Goal: Task Accomplishment & Management: Manage account settings

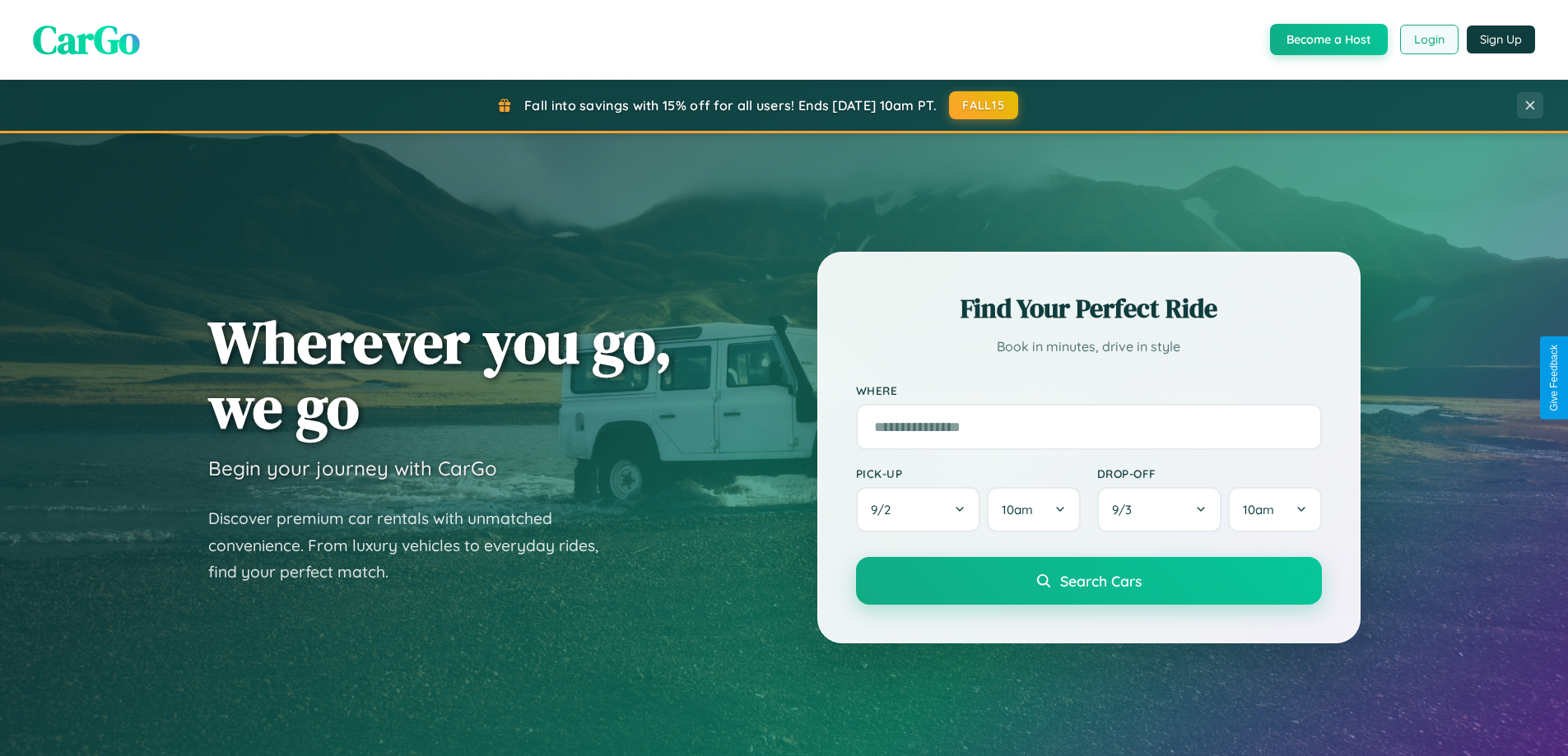
click at [1428, 40] on button "Login" at bounding box center [1429, 39] width 58 height 29
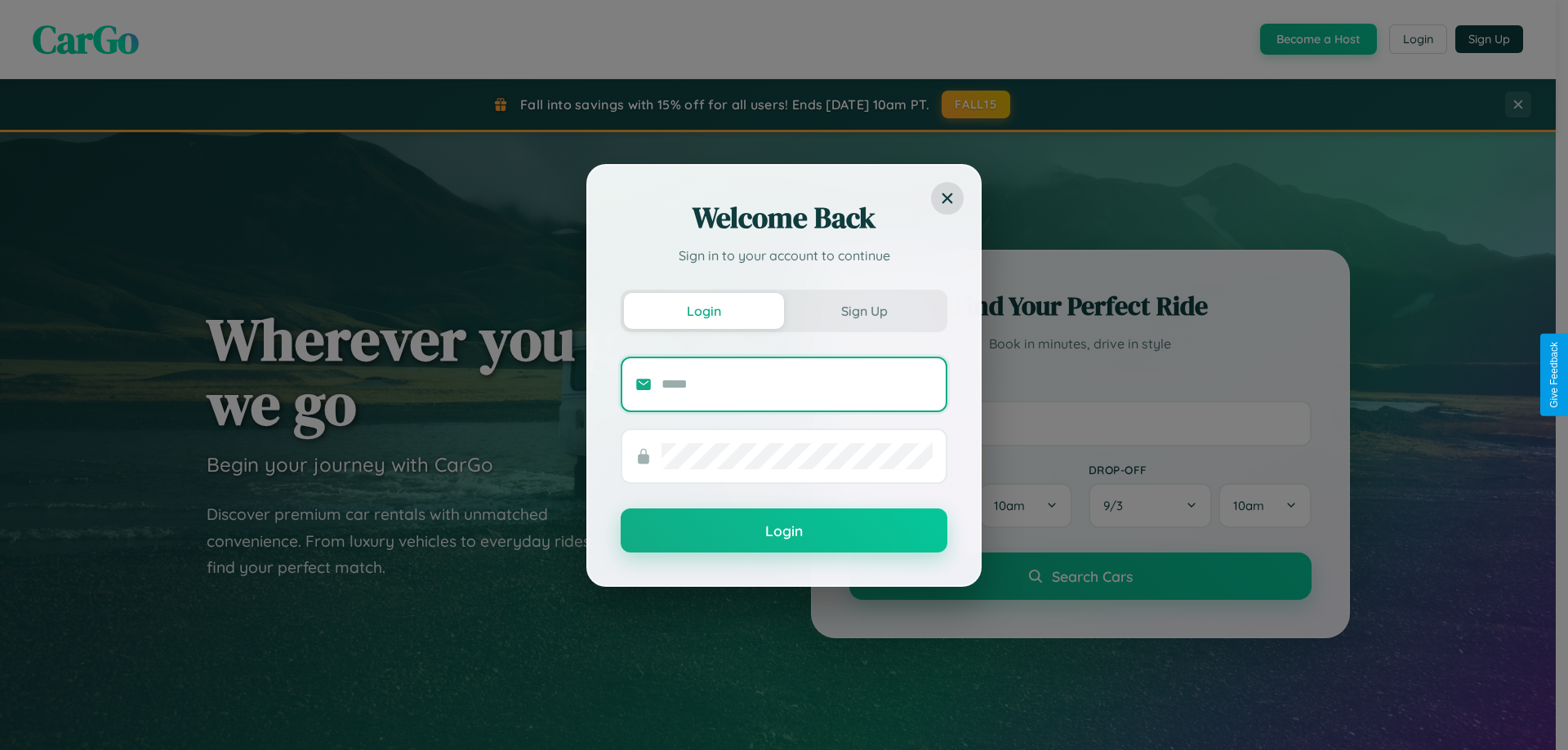
click at [797, 384] on input "text" at bounding box center [797, 384] width 271 height 26
type input "**********"
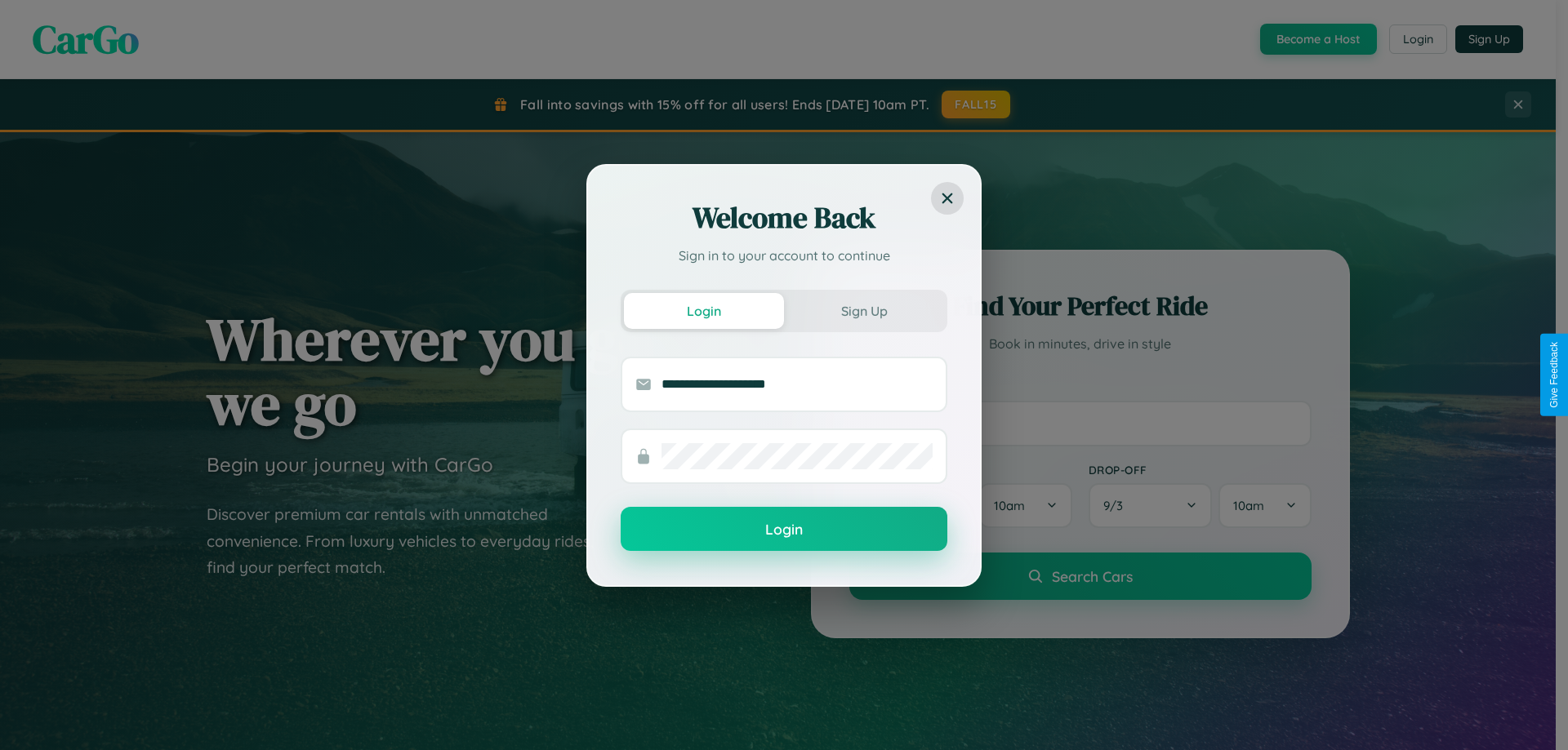
click at [784, 530] on button "Login" at bounding box center [784, 529] width 327 height 44
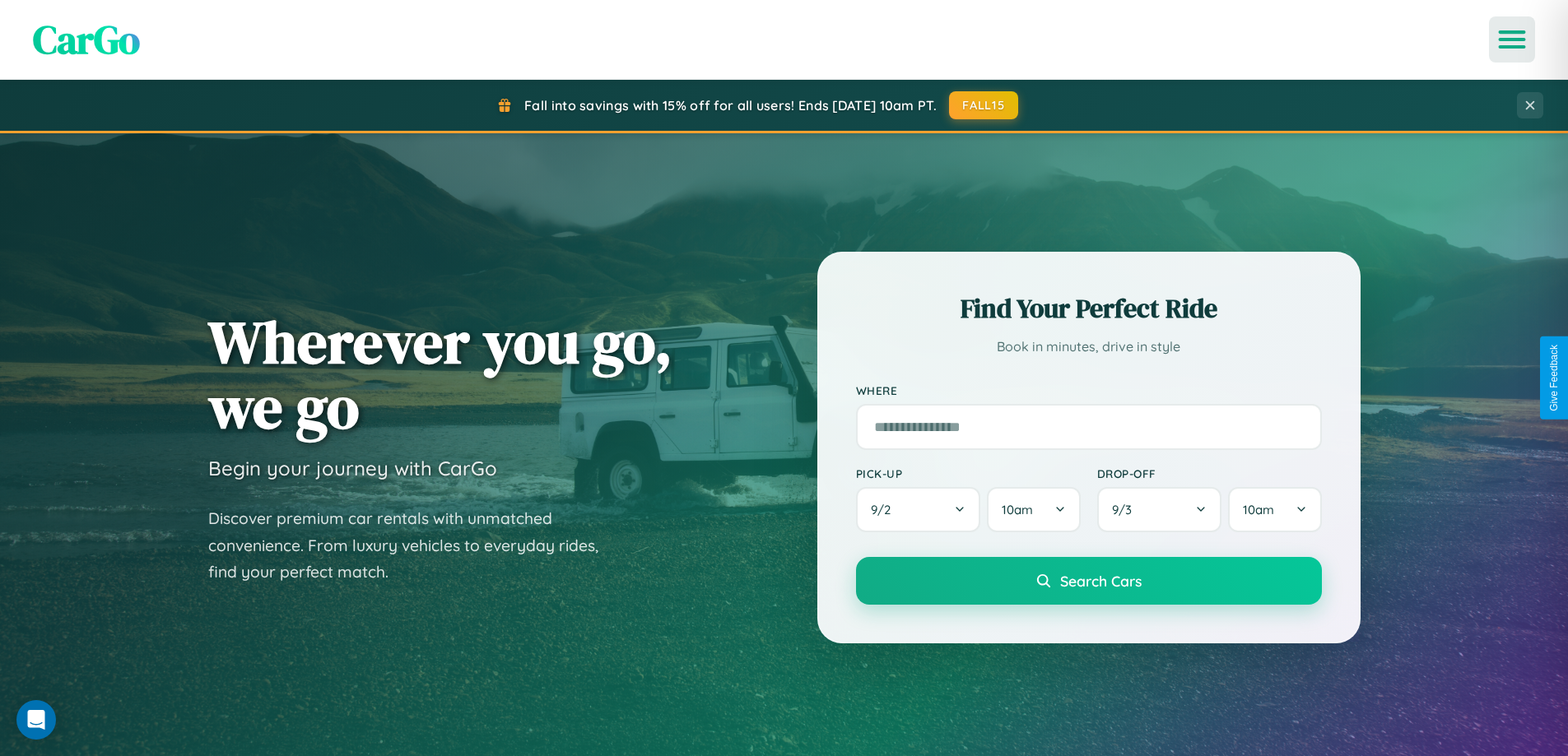
click at [1512, 40] on icon "Open menu" at bounding box center [1513, 39] width 24 height 15
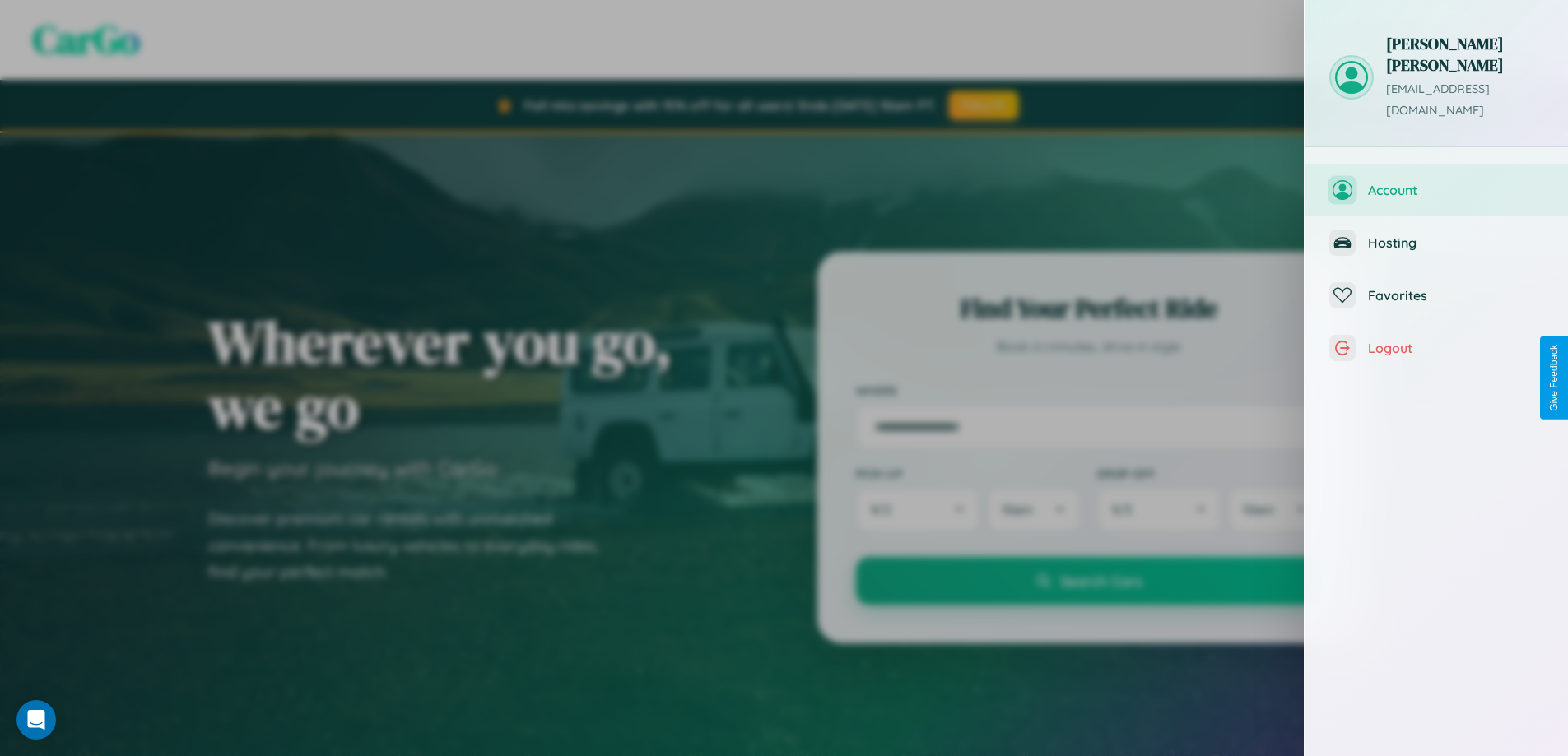
click at [1437, 182] on span "Account" at bounding box center [1455, 189] width 175 height 17
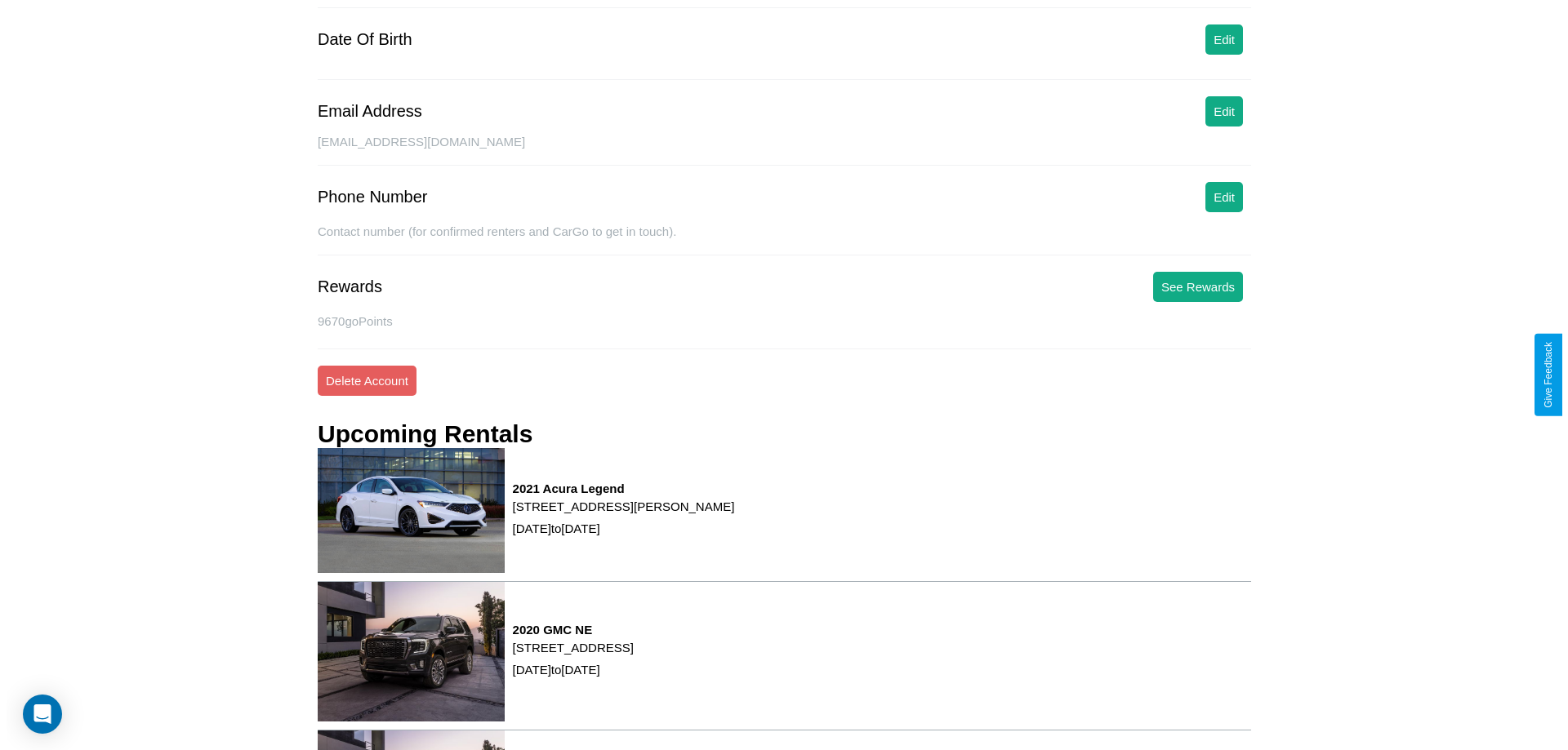
scroll to position [207, 0]
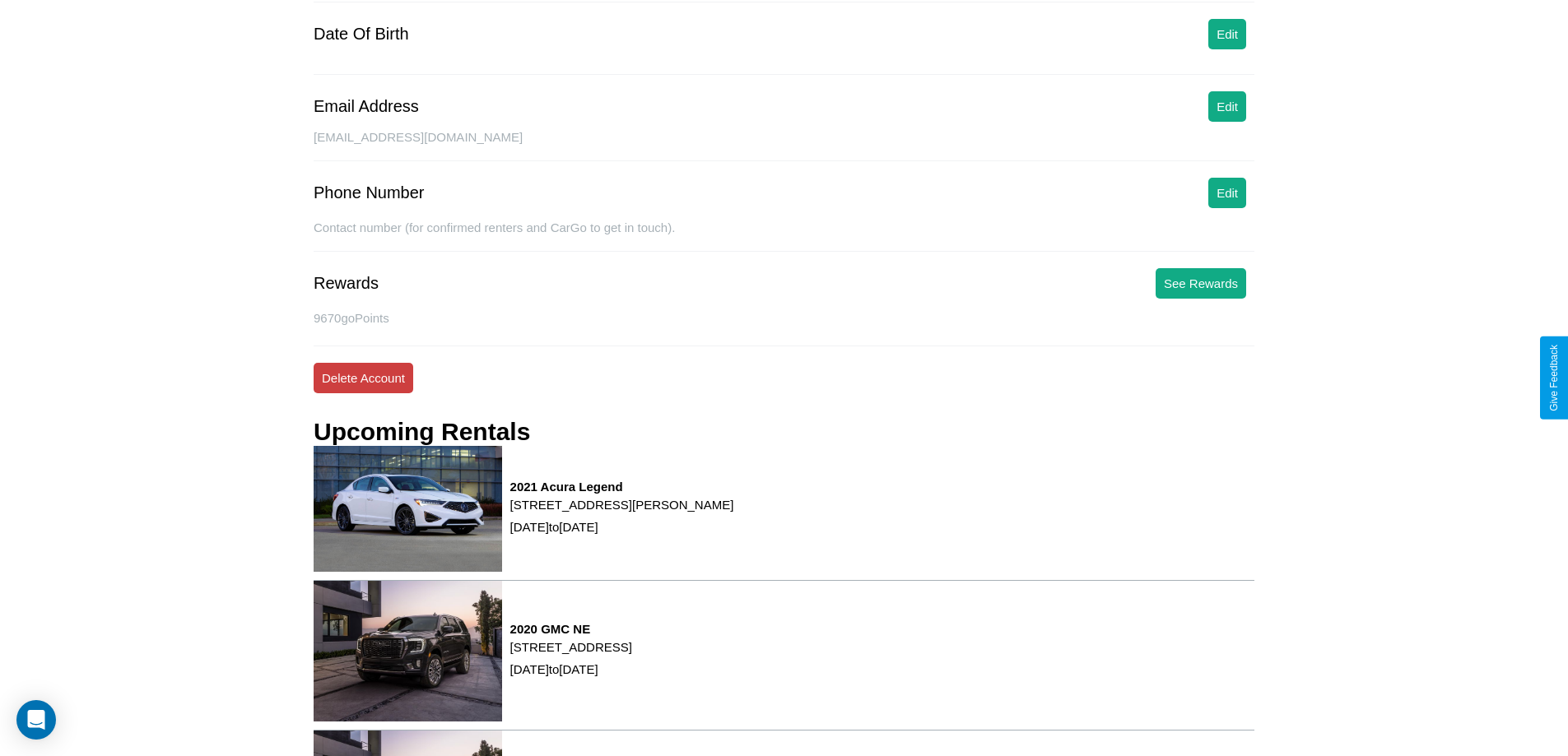
click at [363, 378] on button "Delete Account" at bounding box center [364, 377] width 99 height 30
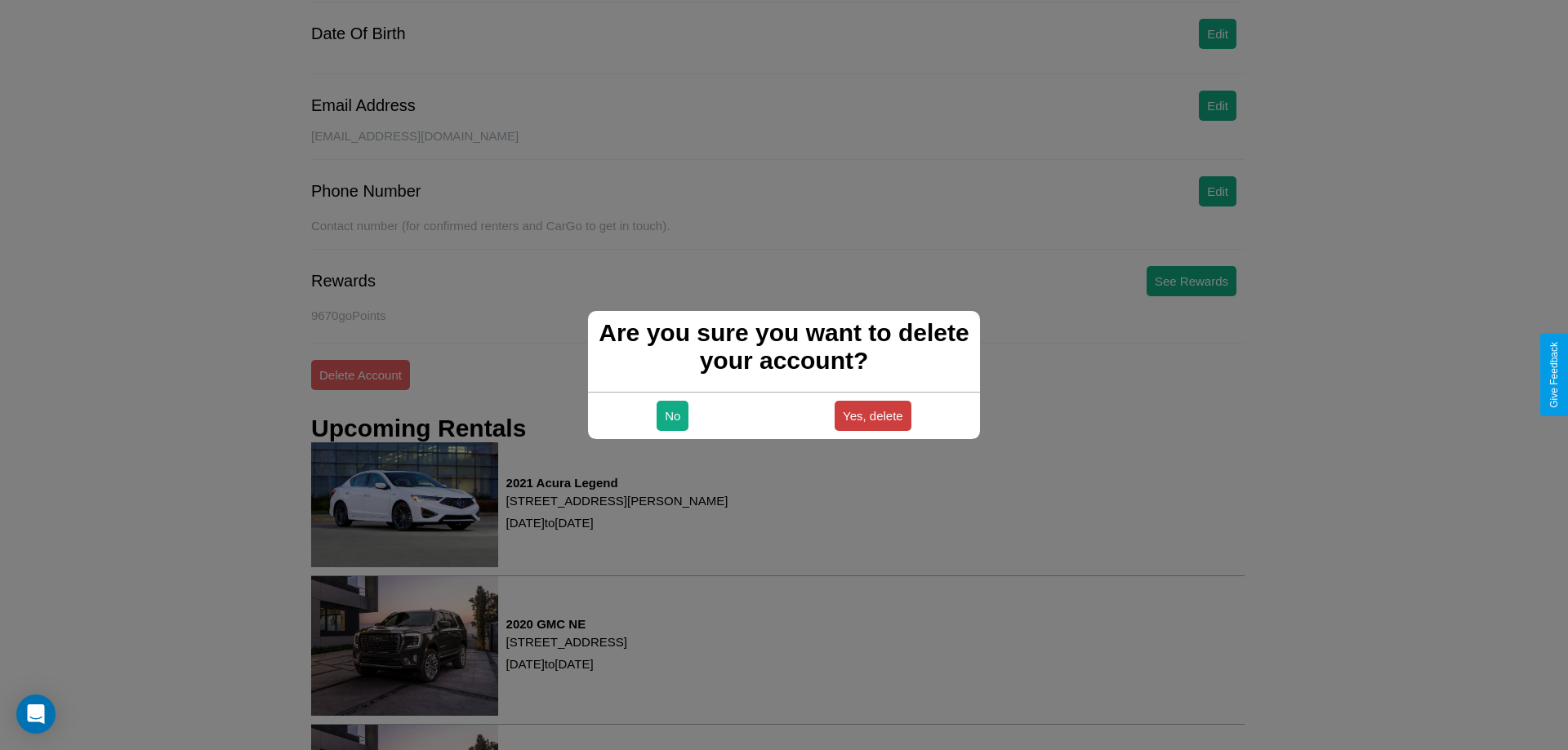
click at [872, 415] on button "Yes, delete" at bounding box center [873, 415] width 77 height 30
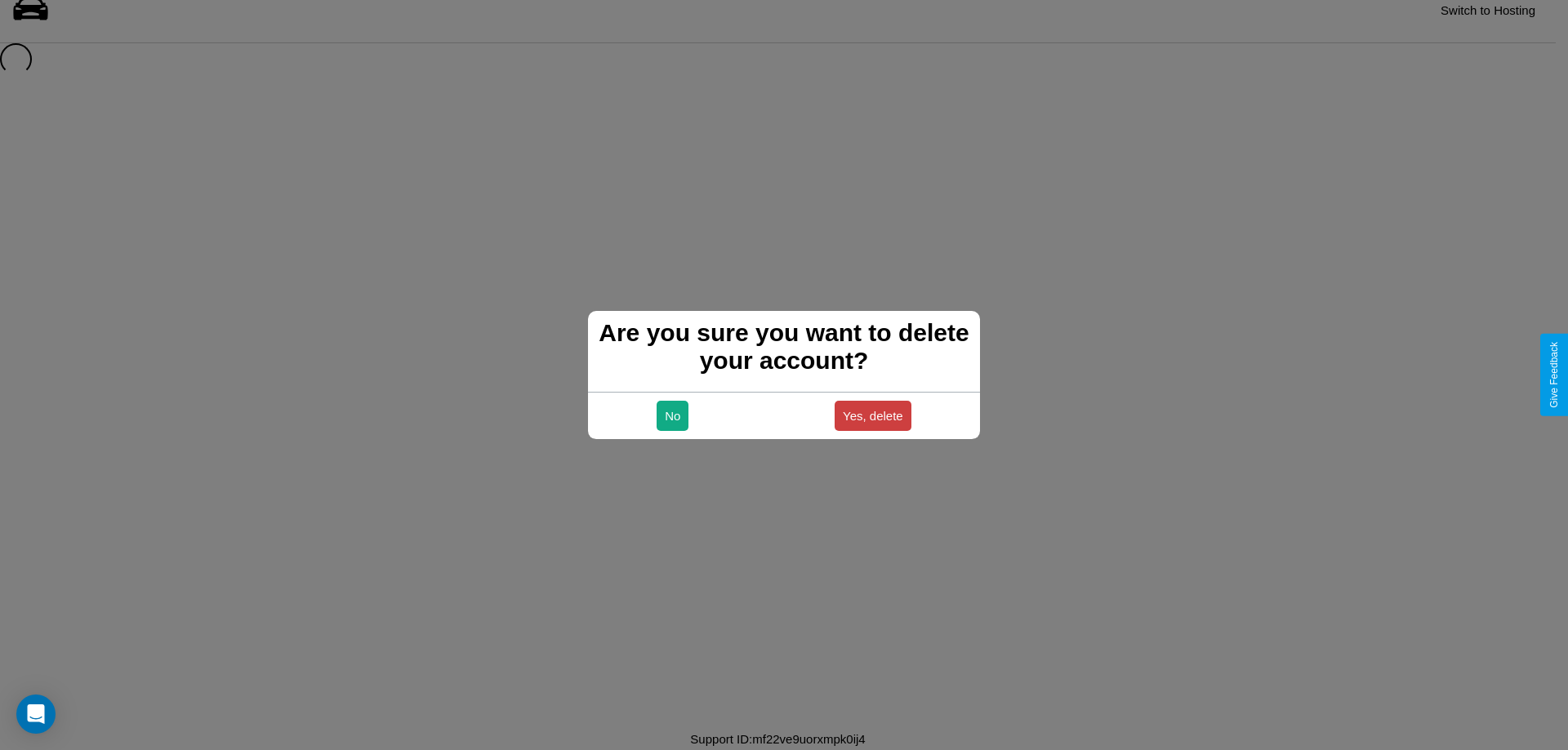
scroll to position [22, 0]
